Goal: Transaction & Acquisition: Book appointment/travel/reservation

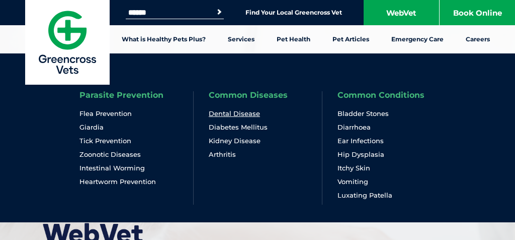
click at [240, 109] on link "Dental Disease" at bounding box center [234, 113] width 51 height 9
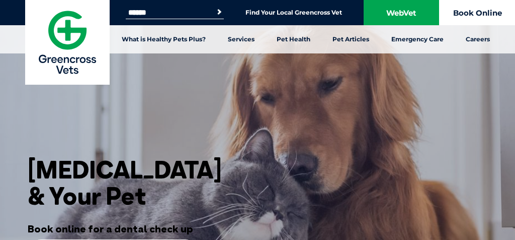
click at [489, 13] on link "Book Online" at bounding box center [478, 12] width 76 height 25
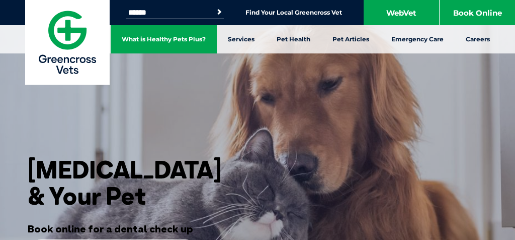
click at [148, 41] on link "What is Healthy Pets Plus?" at bounding box center [164, 39] width 106 height 28
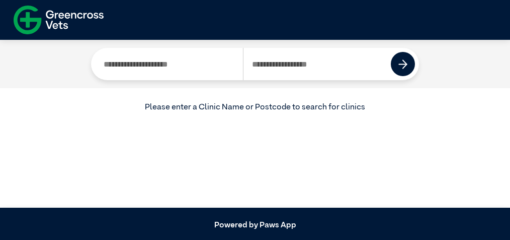
click at [312, 62] on input "Search by Postcode" at bounding box center [317, 64] width 148 height 32
type input "****"
click at [409, 65] on button at bounding box center [403, 64] width 24 height 24
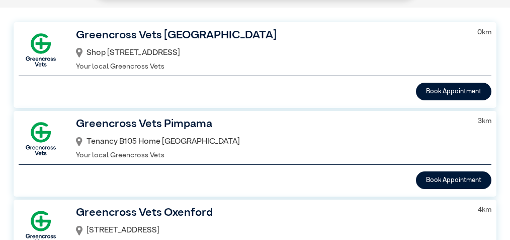
scroll to position [95, 0]
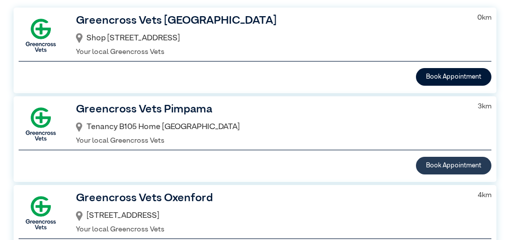
click at [449, 159] on button "Book Appointment" at bounding box center [454, 166] width 76 height 18
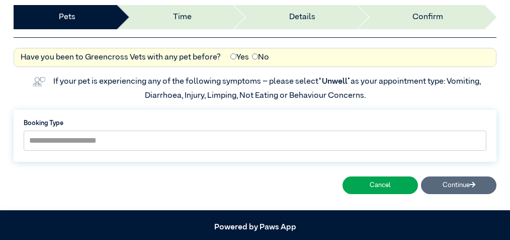
scroll to position [78, 0]
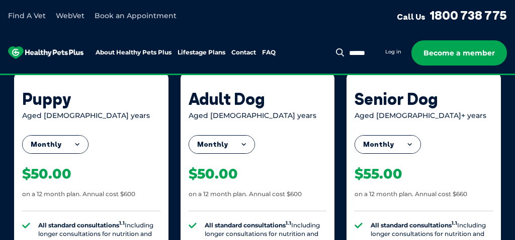
scroll to position [908, 0]
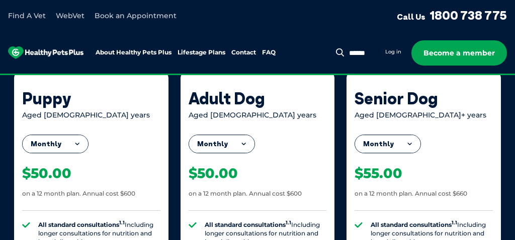
click at [221, 138] on button "Monthly" at bounding box center [221, 144] width 65 height 18
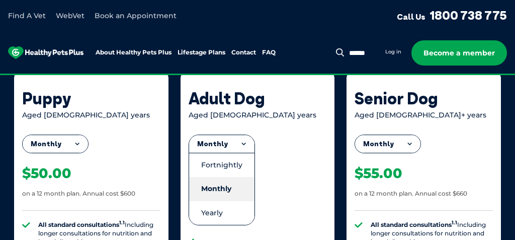
click at [220, 184] on li "Monthly" at bounding box center [221, 189] width 65 height 24
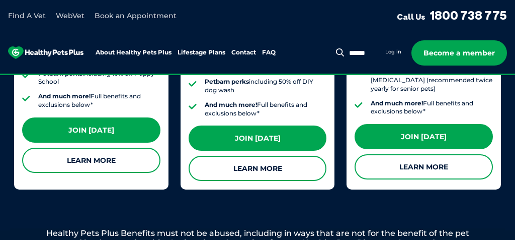
scroll to position [1217, 0]
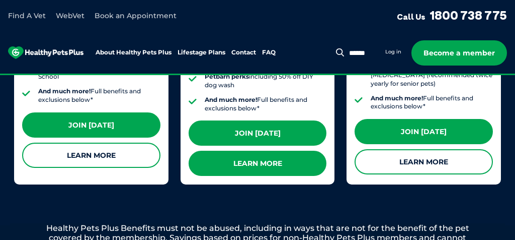
click at [268, 154] on link "Learn More" at bounding box center [258, 162] width 138 height 25
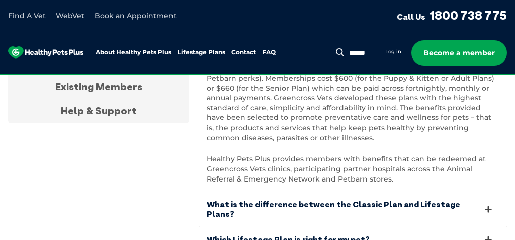
scroll to position [3855, 0]
